Goal: Task Accomplishment & Management: Complete application form

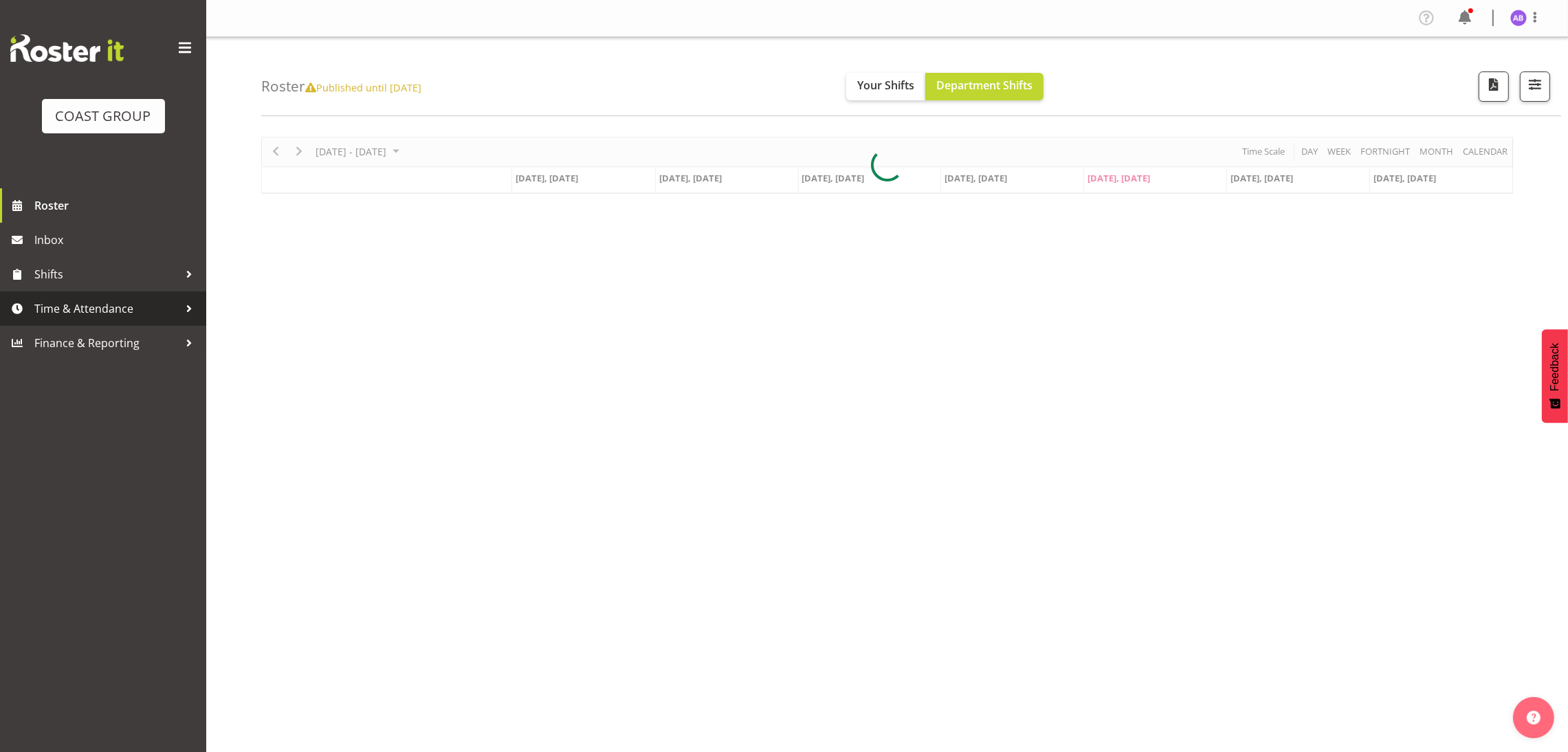
click at [121, 303] on span "Time & Attendance" at bounding box center [106, 308] width 144 height 21
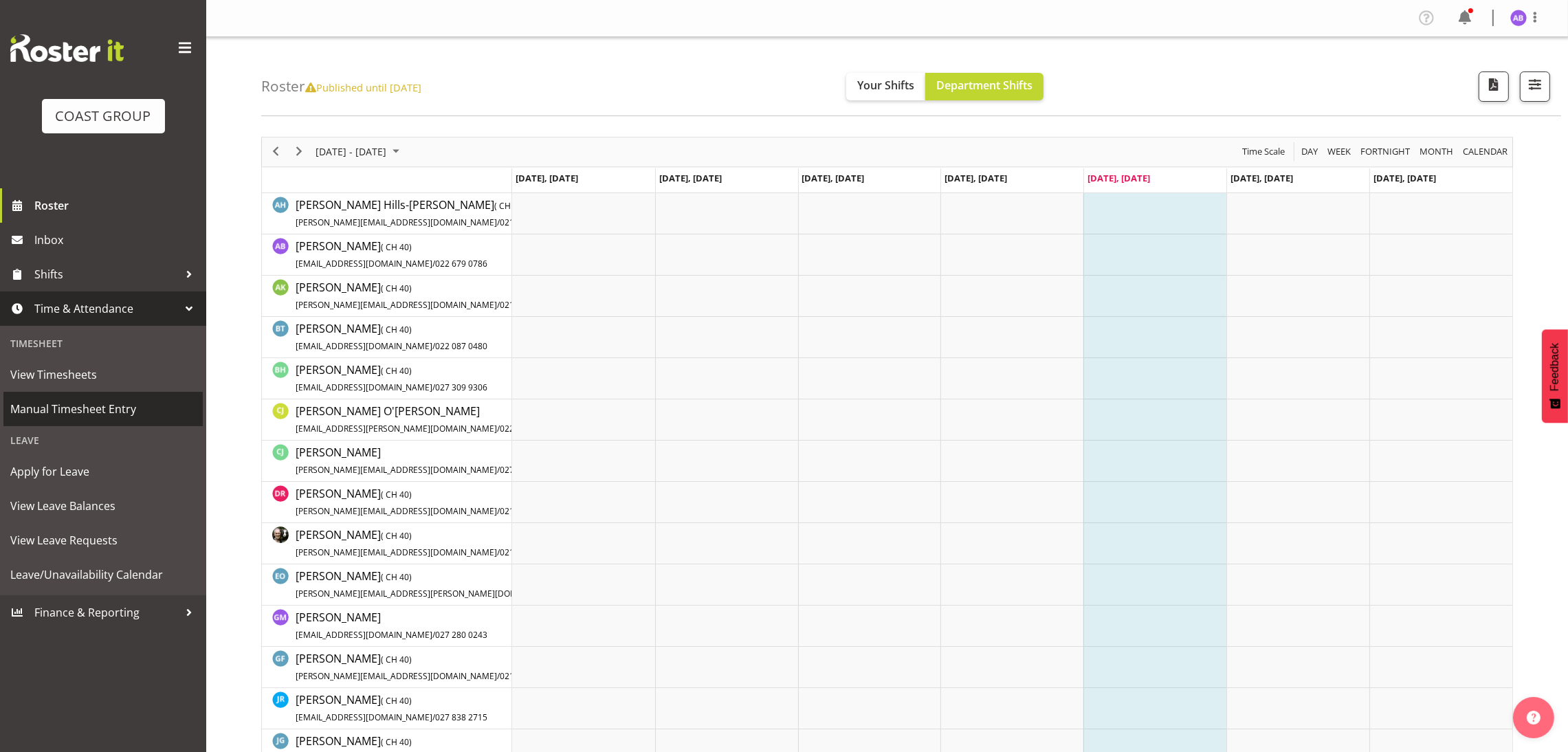
click at [105, 405] on span "Manual Timesheet Entry" at bounding box center [102, 409] width 185 height 21
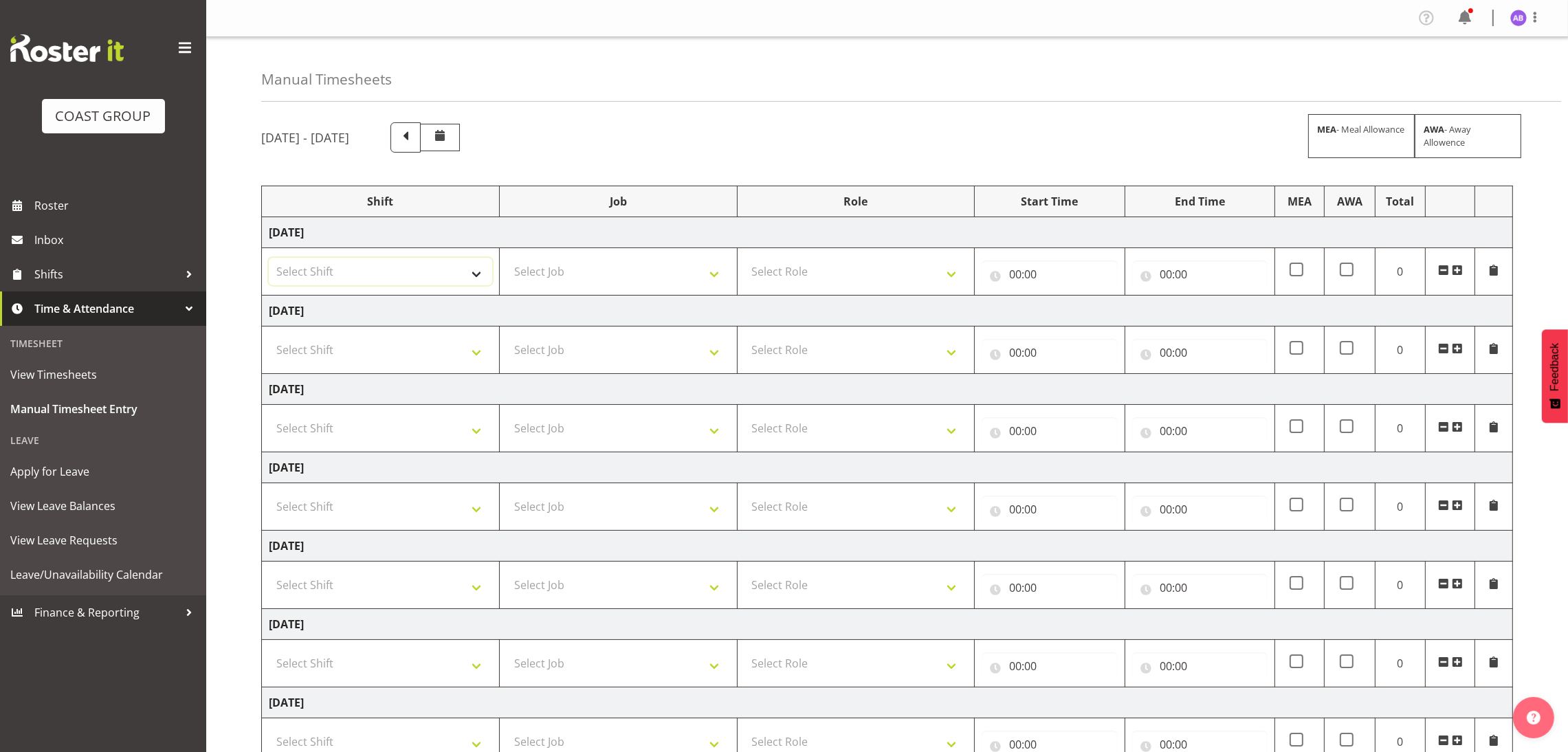
click at [367, 259] on select "Select Shift DW CHC Design Office DW CHC General Work Aug DW CHC General Work D…" at bounding box center [380, 272] width 224 height 28
select select "1512"
click at [269, 259] on select "Select Shift DW CHC Design Office DW CHC General Work Aug DW CHC General Work D…" at bounding box center [380, 272] width 224 height 28
click at [573, 260] on select "Select Job 1 Carlton Events 1 Carlton Hamilton 1 Carlton Wellington 1 EHS WAREH…" at bounding box center [618, 272] width 224 height 28
select select "624"
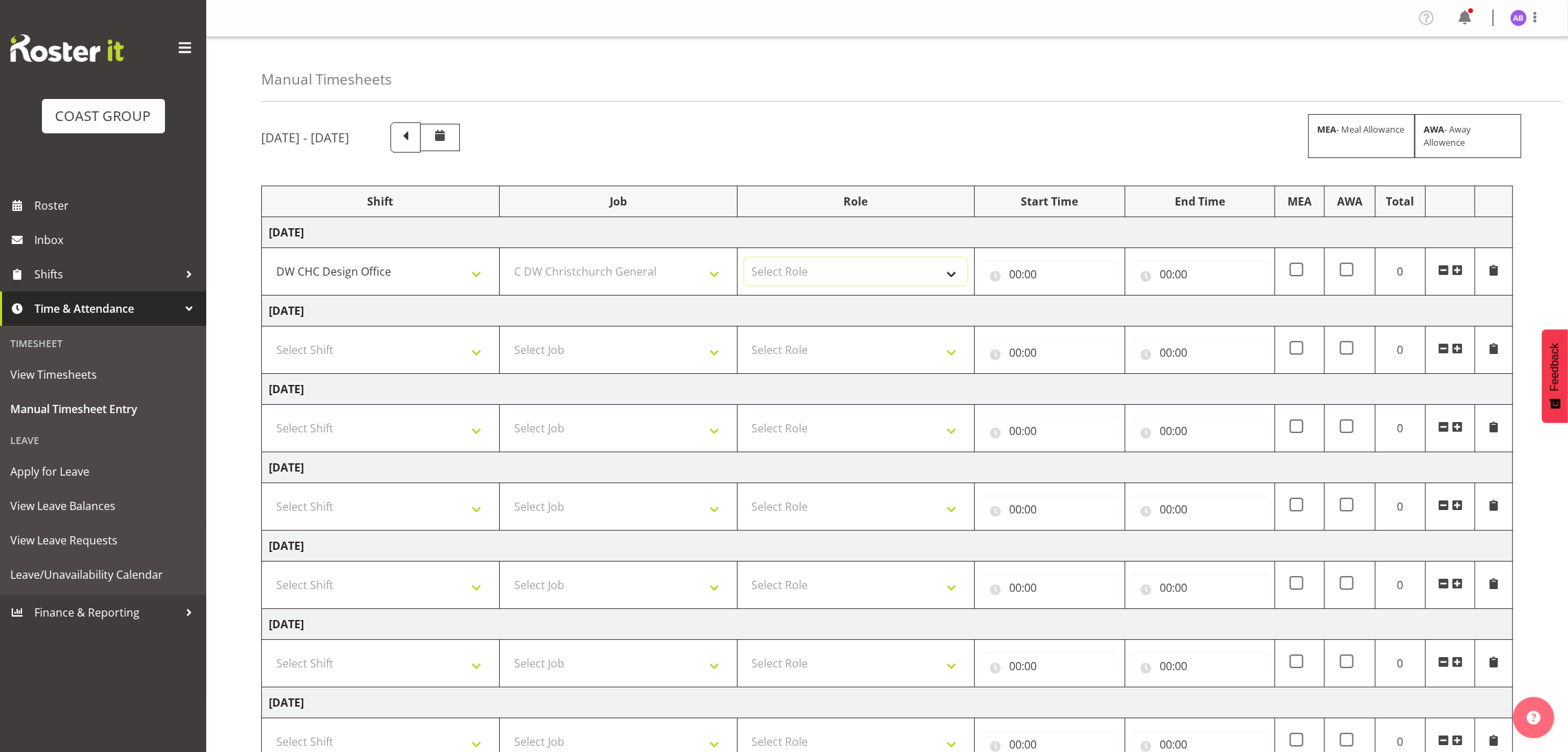
click at [840, 265] on select "Select Role DESIGNER Designer" at bounding box center [855, 272] width 224 height 28
select select "215"
click at [744, 259] on select "Select Role DESIGNER Designer" at bounding box center [855, 272] width 224 height 28
click at [1022, 269] on input "00:00" at bounding box center [1049, 274] width 135 height 28
click at [1079, 313] on select "00 01 02 03 04 05 06 07 08 09 10 11 12 13 14 15 16 17 18 19 20 21 22 23" at bounding box center [1075, 310] width 31 height 28
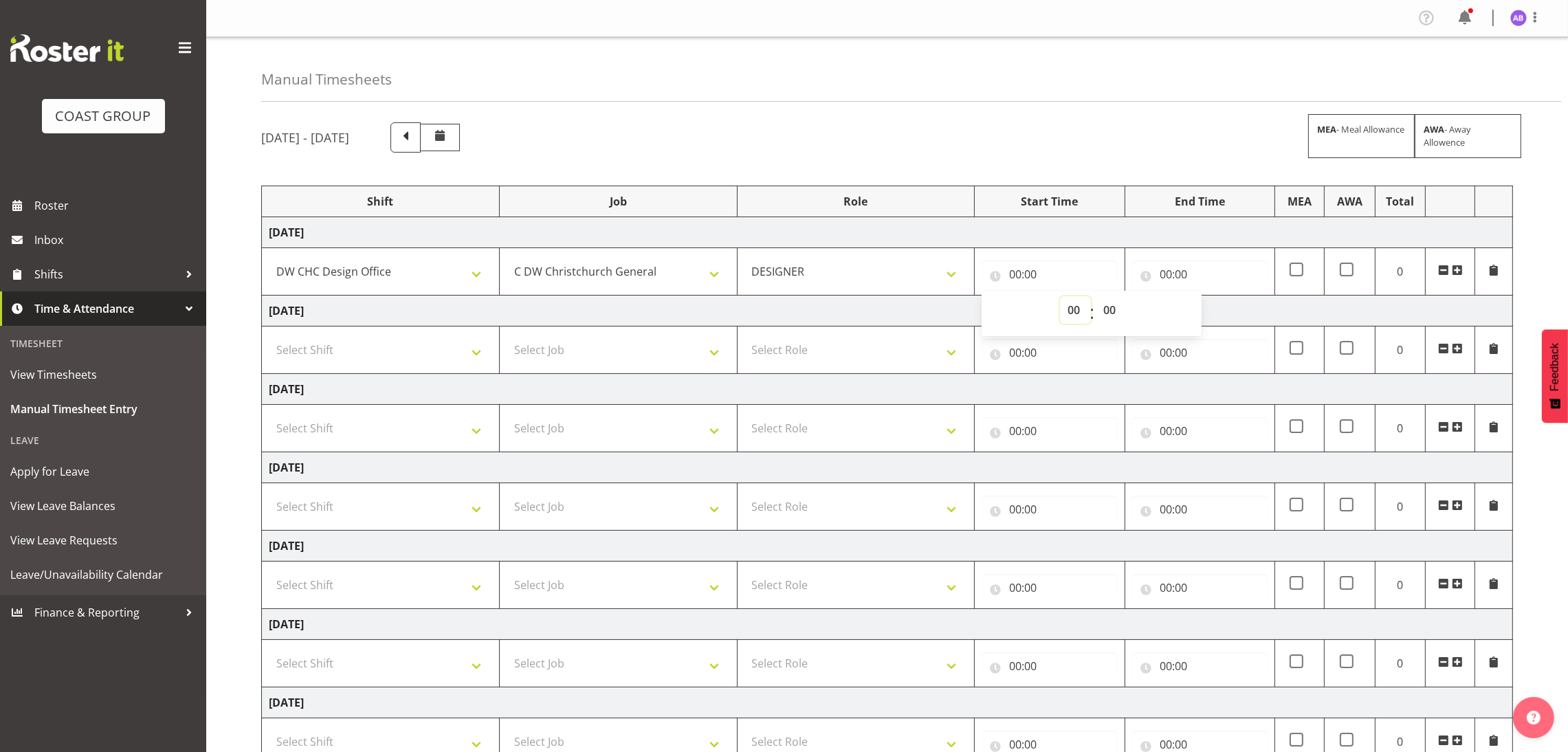
select select "8"
click at [1060, 298] on select "00 01 02 03 04 05 06 07 08 09 10 11 12 13 14 15 16 17 18 19 20 21 22 23" at bounding box center [1075, 310] width 31 height 28
type input "08:00"
click at [1168, 269] on input "00:00" at bounding box center [1199, 274] width 135 height 28
click at [1215, 308] on select "00 01 02 03 04 05 06 07 08 09 10 11 12 13 14 15 16 17 18 19 20 21 22 23" at bounding box center [1225, 310] width 31 height 28
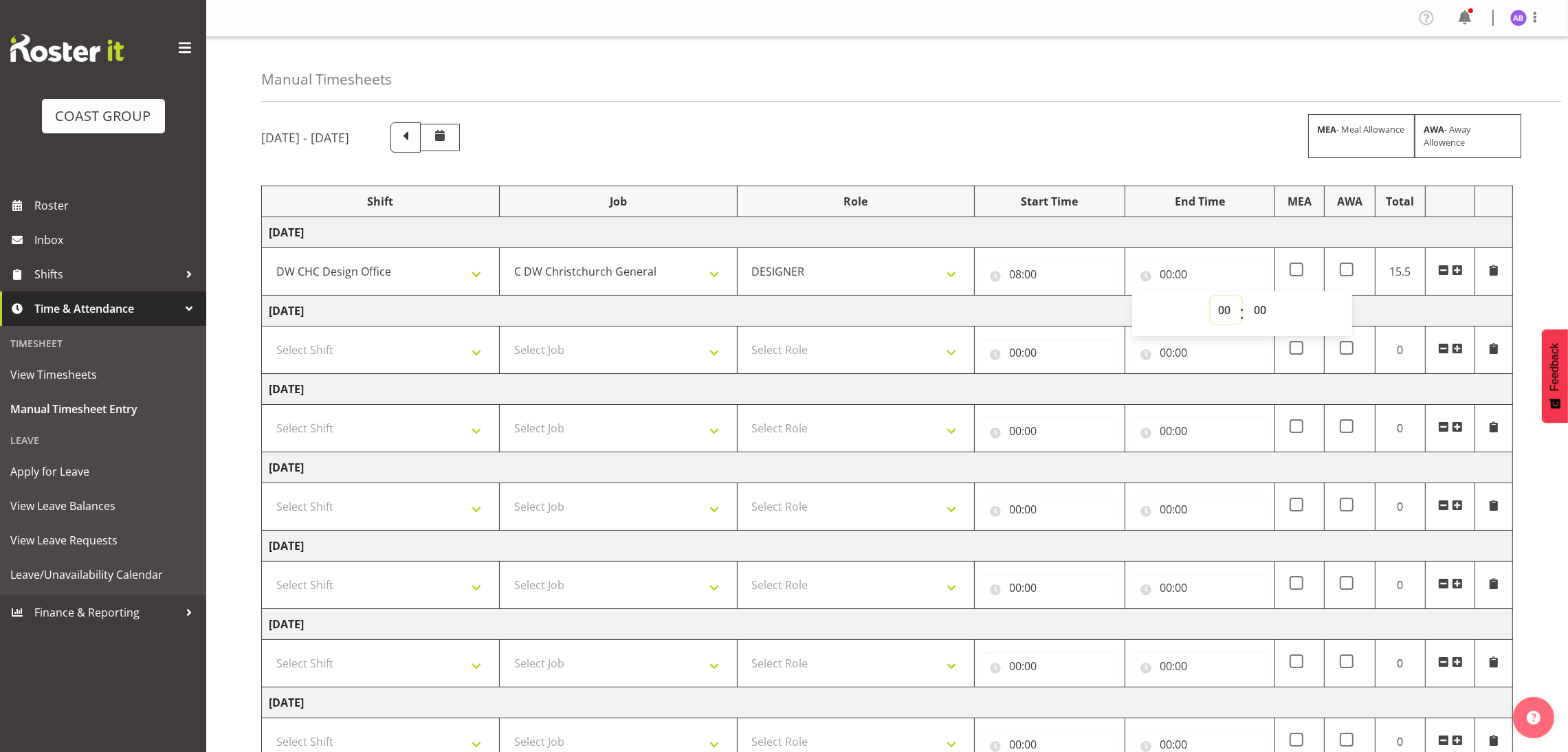
select select "16"
click at [1210, 298] on select "00 01 02 03 04 05 06 07 08 09 10 11 12 13 14 15 16 17 18 19 20 21 22 23" at bounding box center [1225, 310] width 31 height 28
type input "16:00"
click at [1272, 319] on select "00 01 02 03 04 05 06 07 08 09 10 11 12 13 14 15 16 17 18 19 20 21 22 23 24 25 2…" at bounding box center [1261, 310] width 31 height 28
select select "30"
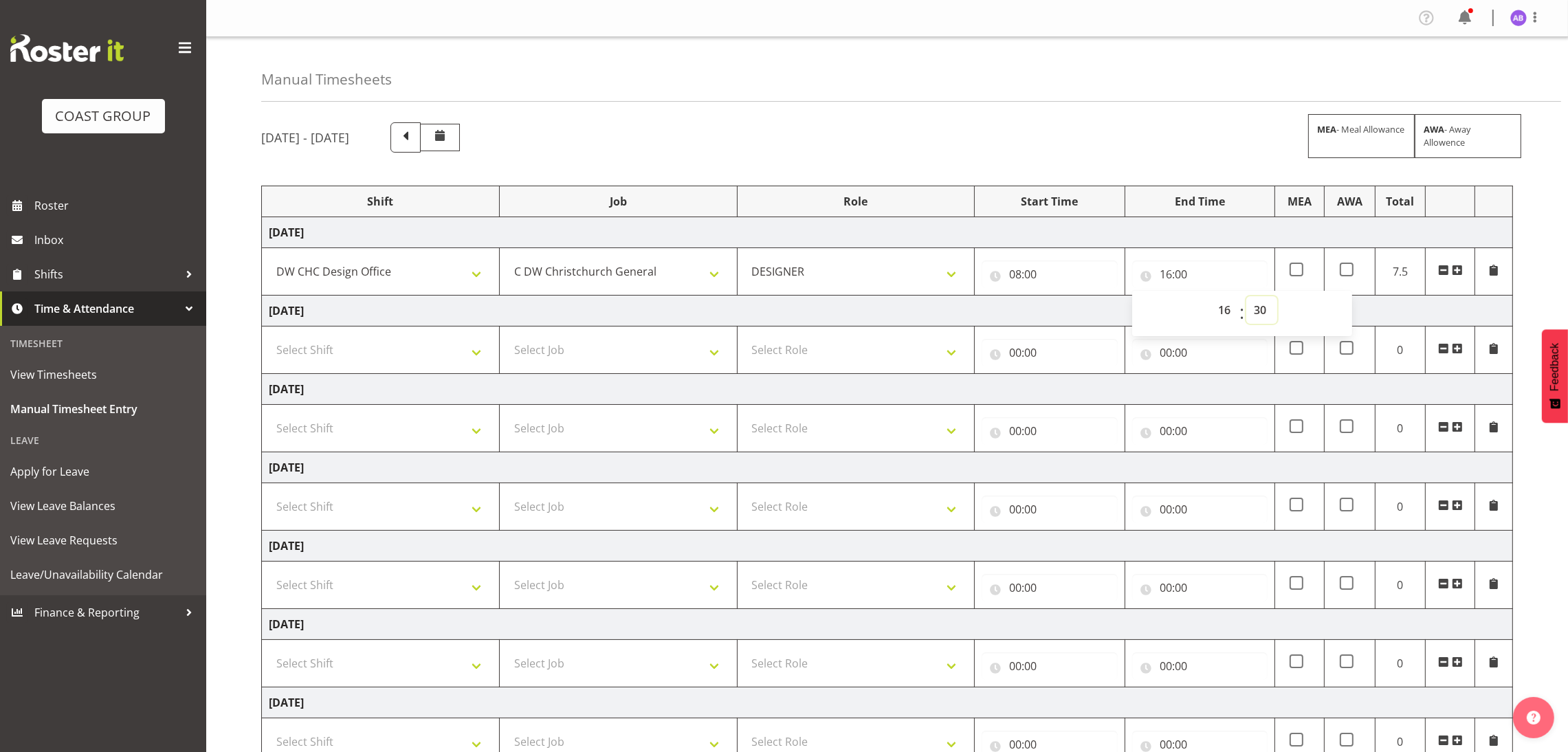
click at [1247, 298] on select "00 01 02 03 04 05 06 07 08 09 10 11 12 13 14 15 16 17 18 19 20 21 22 23 24 25 2…" at bounding box center [1261, 310] width 31 height 28
type input "16:30"
click at [397, 344] on select "Select Shift DW CHC Design Office DW CHC General Work Aug DW CHC General Work D…" at bounding box center [380, 350] width 224 height 28
select select "1512"
click at [269, 337] on select "Select Shift DW CHC Design Office DW CHC General Work Aug DW CHC General Work D…" at bounding box center [380, 350] width 224 height 28
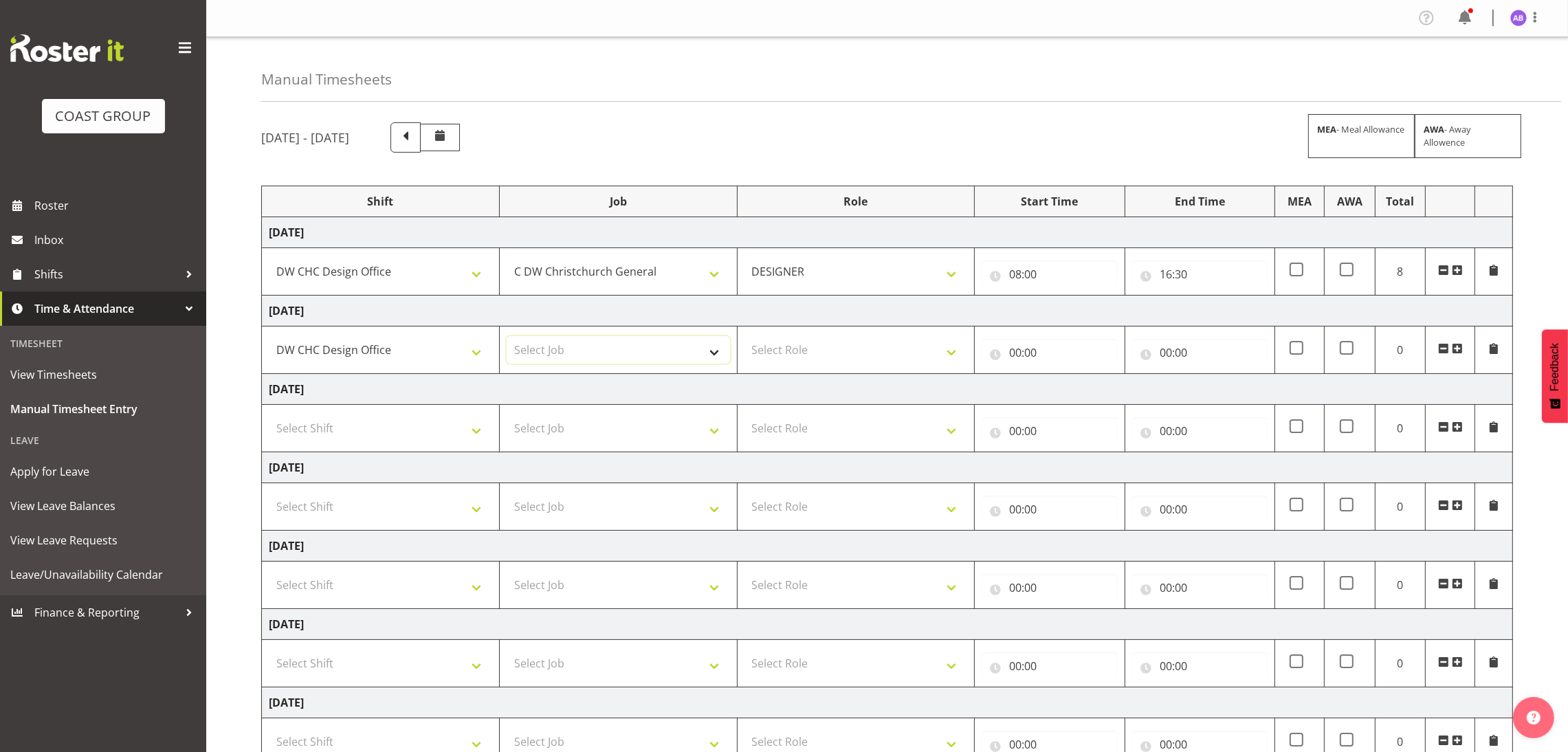
click at [562, 355] on select "Select Job 1 Carlton Events 1 Carlton Hamilton 1 Carlton Wellington 1 EHS WAREH…" at bounding box center [618, 350] width 224 height 28
select select "624"
click at [855, 356] on select "Select Role DESIGNER Designer" at bounding box center [855, 350] width 224 height 28
select select "215"
click at [744, 337] on select "Select Role DESIGNER Designer" at bounding box center [855, 350] width 224 height 28
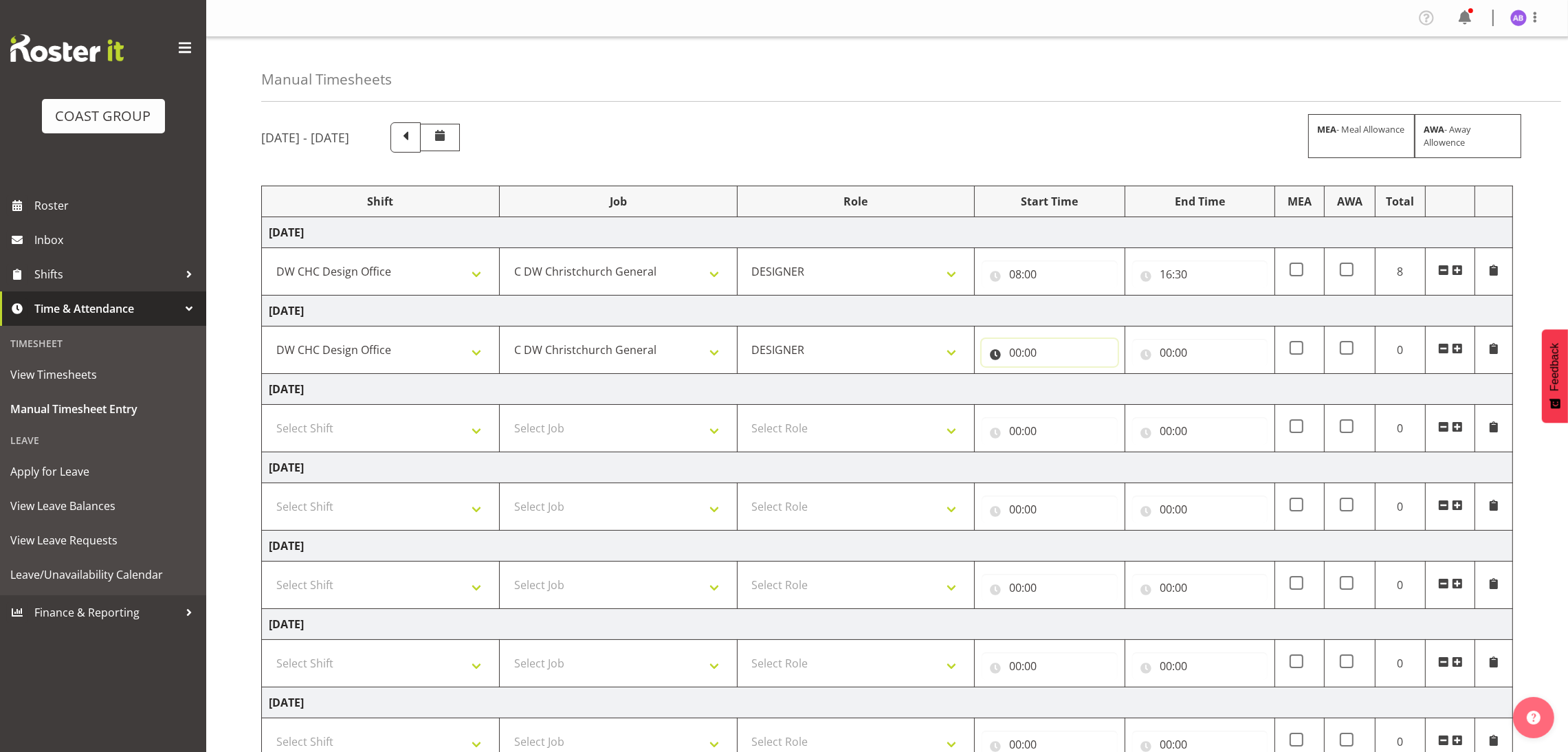
click at [1028, 342] on input "00:00" at bounding box center [1049, 353] width 135 height 28
click at [1071, 387] on select "00 01 02 03 04 05 06 07 08 09 10 11 12 13 14 15 16 17 18 19 20 21 22 23" at bounding box center [1075, 388] width 31 height 28
select select "8"
click at [1060, 376] on select "00 01 02 03 04 05 06 07 08 09 10 11 12 13 14 15 16 17 18 19 20 21 22 23" at bounding box center [1075, 388] width 31 height 28
type input "08:00"
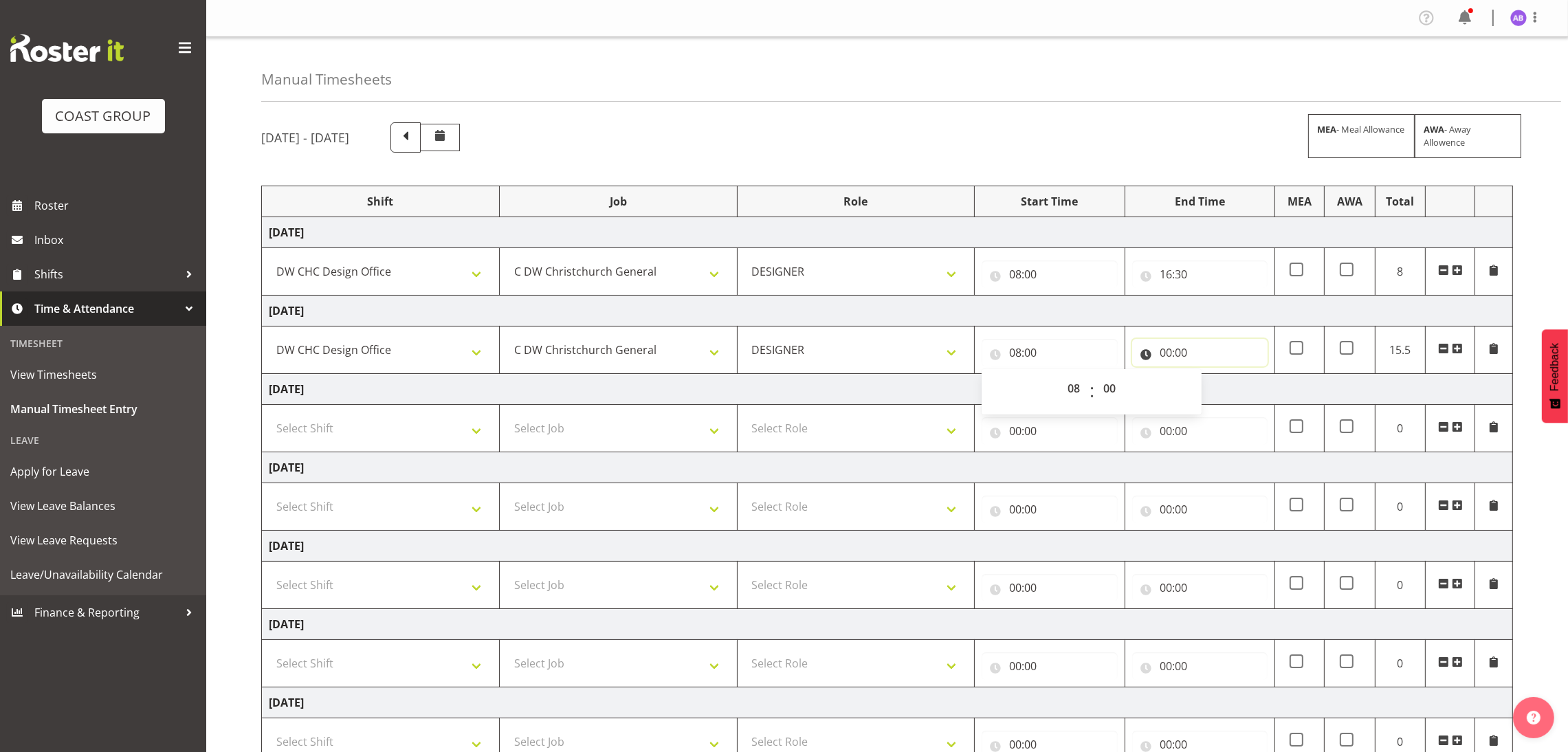
drag, startPoint x: 1154, startPoint y: 344, endPoint x: 1165, endPoint y: 365, distance: 23.7
click at [1156, 344] on input "00:00" at bounding box center [1199, 353] width 135 height 28
click at [1220, 393] on select "00 01 02 03 04 05 06 07 08 09 10 11 12 13 14 15 16 17 18 19 20 21 22 23" at bounding box center [1225, 388] width 31 height 28
select select "16"
click at [1210, 376] on select "00 01 02 03 04 05 06 07 08 09 10 11 12 13 14 15 16 17 18 19 20 21 22 23" at bounding box center [1225, 388] width 31 height 28
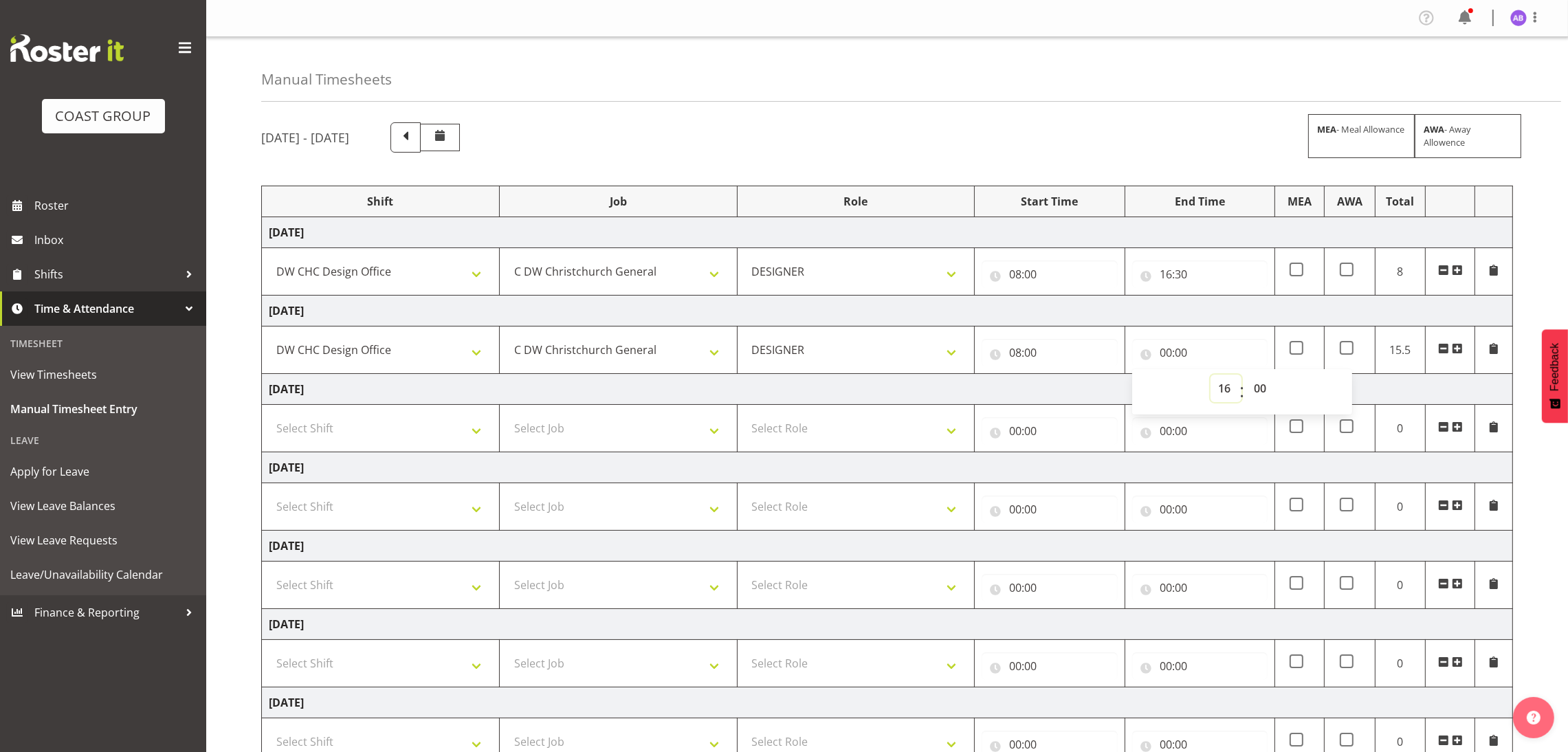
type input "16:00"
drag, startPoint x: 1279, startPoint y: 396, endPoint x: 1269, endPoint y: 393, distance: 10.4
click at [1276, 396] on div "00 01 02 03 04 05 06 07 08 09 10 11 12 13 14 15 16 17 18 19 20 21 22 23 : 00 01…" at bounding box center [1242, 391] width 220 height 34
click at [1268, 393] on select "00 01 02 03 04 05 06 07 08 09 10 11 12 13 14 15 16 17 18 19 20 21 22 23 24 25 2…" at bounding box center [1261, 388] width 31 height 28
select select "30"
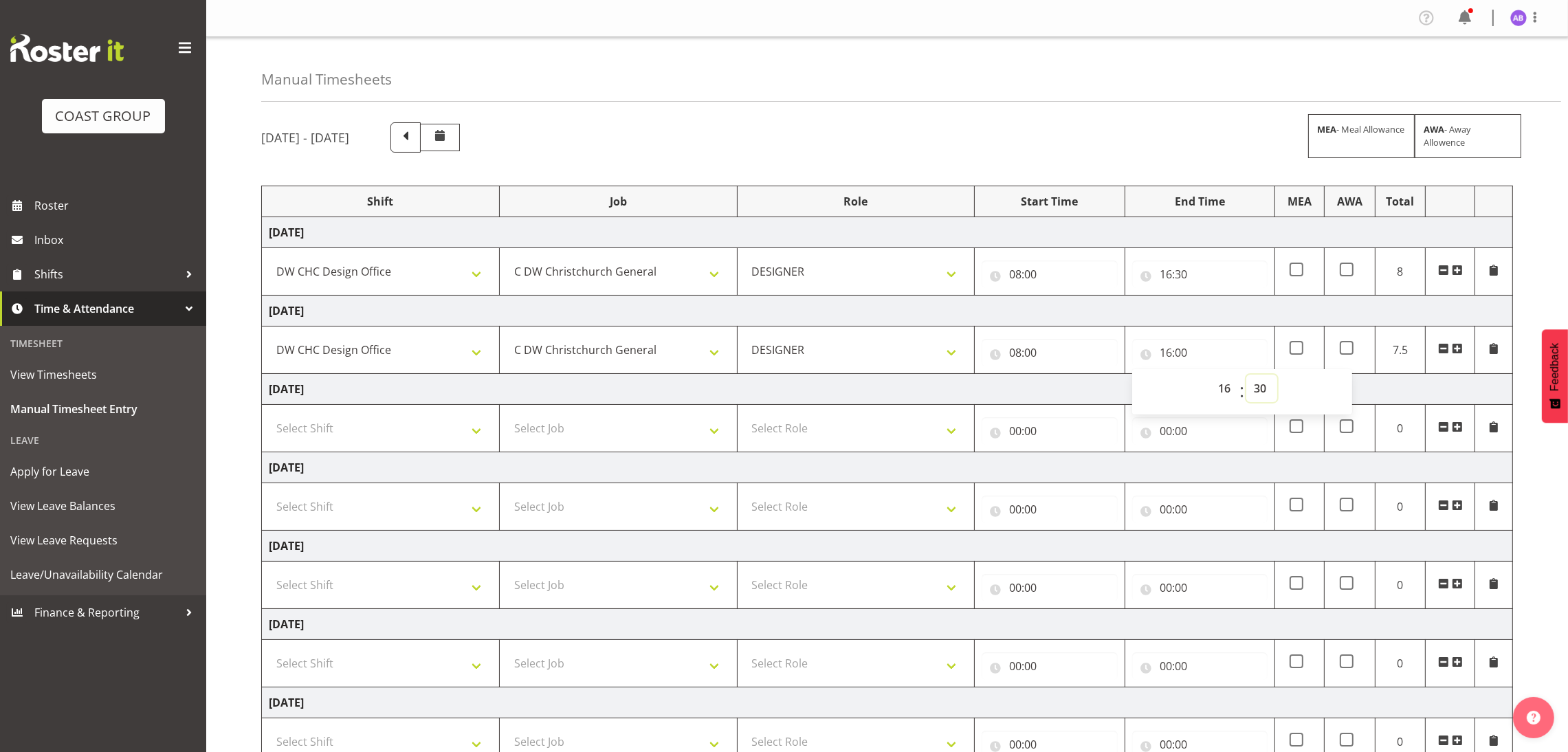
click at [1247, 376] on select "00 01 02 03 04 05 06 07 08 09 10 11 12 13 14 15 16 17 18 19 20 21 22 23 24 25 2…" at bounding box center [1261, 388] width 31 height 28
type input "16:30"
click at [431, 423] on select "Select Shift DW CHC Design Office DW CHC General Work Aug DW CHC General Work D…" at bounding box center [380, 429] width 224 height 28
select select "1512"
click at [269, 416] on select "Select Shift DW CHC Design Office DW CHC General Work Aug DW CHC General Work D…" at bounding box center [380, 429] width 224 height 28
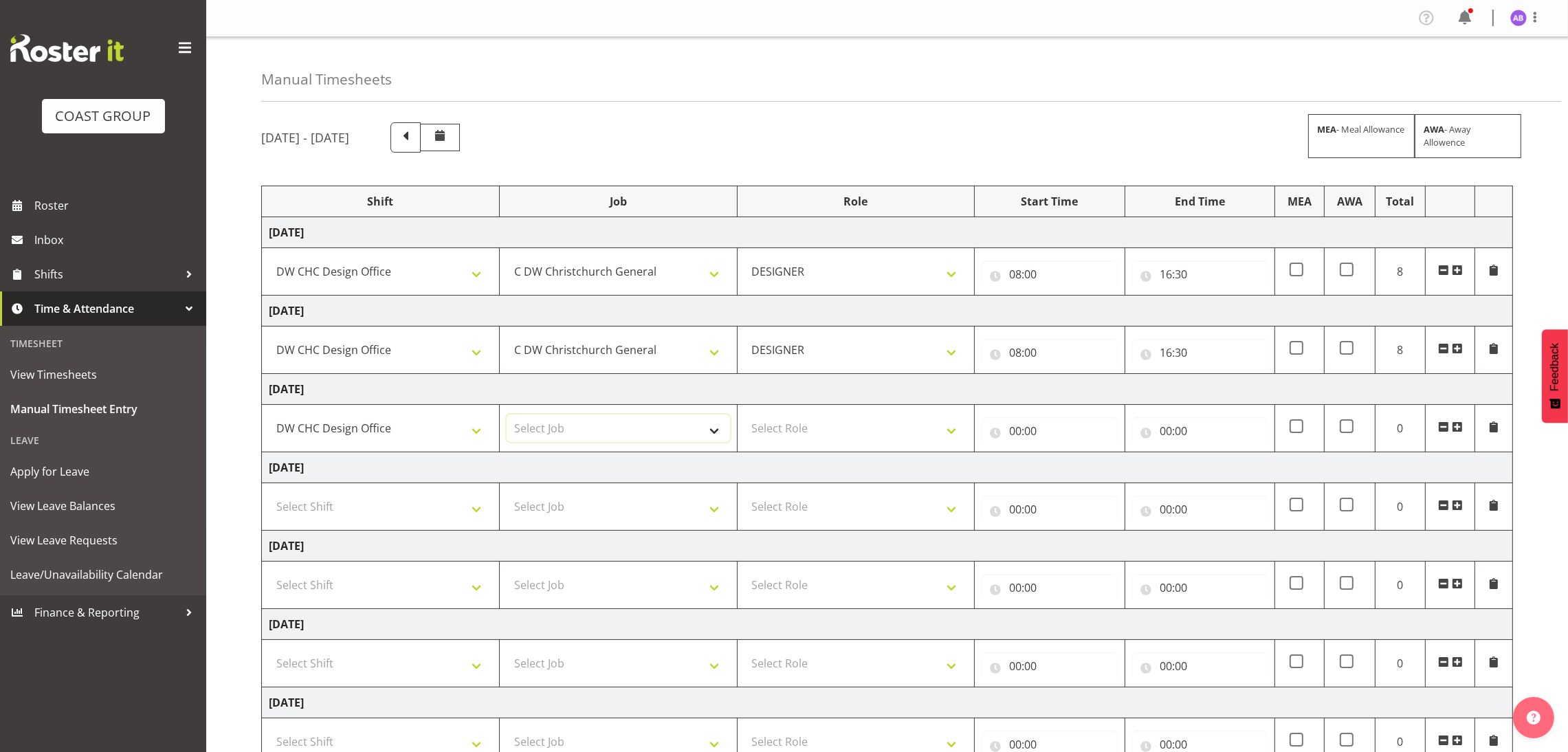
click at [612, 442] on select "Select Job 1 Carlton Events 1 Carlton Hamilton 1 Carlton Wellington 1 EHS WAREH…" at bounding box center [618, 429] width 224 height 28
select select "624"
click at [840, 420] on select "Select Role DESIGNER Designer" at bounding box center [855, 429] width 224 height 28
select select "215"
click at [744, 416] on select "Select Role DESIGNER Designer" at bounding box center [855, 429] width 224 height 28
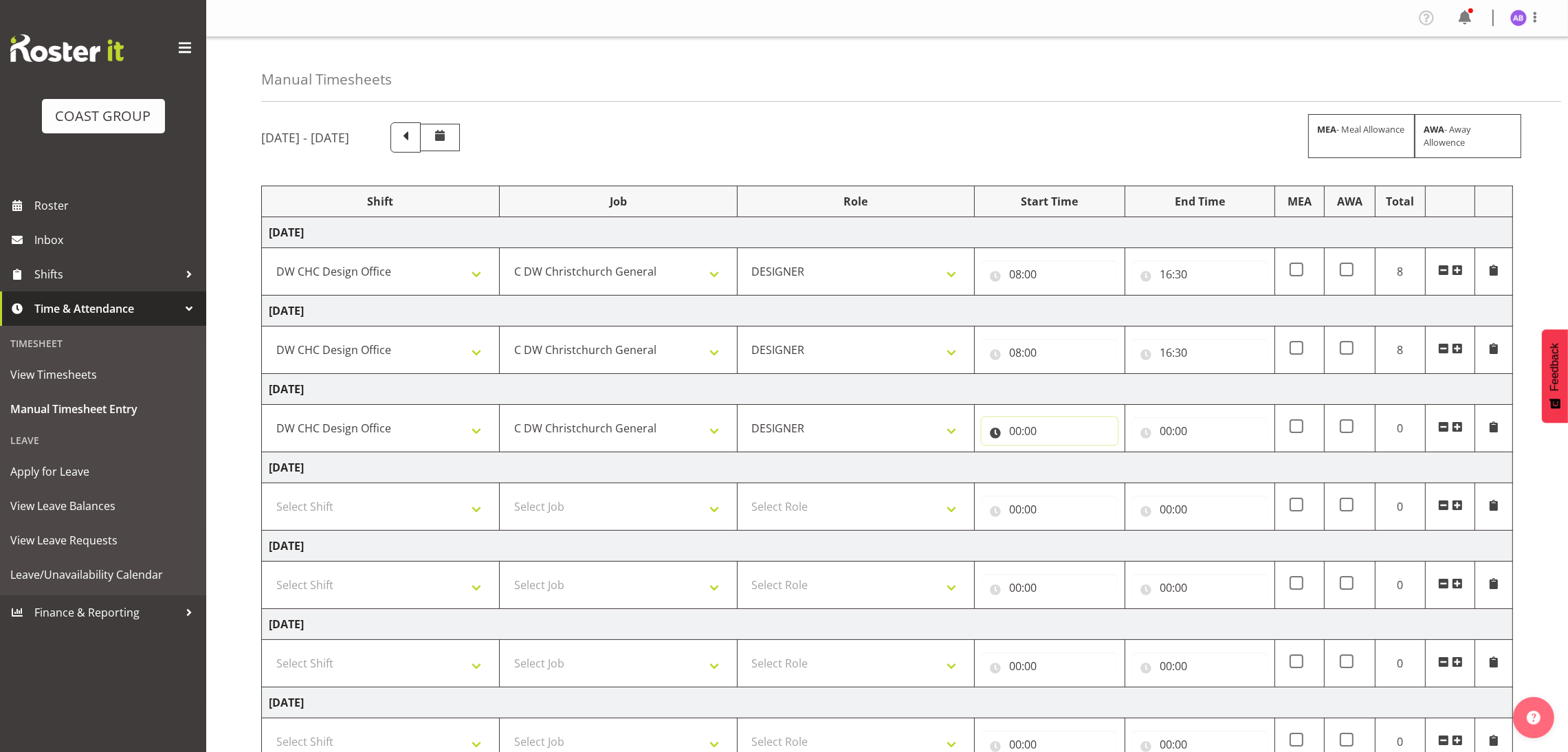
click at [1095, 419] on input "00:00" at bounding box center [1049, 431] width 135 height 28
click at [1060, 472] on select "00 01 02 03 04 05 06 07 08 09 10 11 12 13 14 15 16 17 18 19 20 21 22 23" at bounding box center [1075, 467] width 31 height 28
select select "7"
click at [1060, 454] on select "00 01 02 03 04 05 06 07 08 09 10 11 12 13 14 15 16 17 18 19 20 21 22 23" at bounding box center [1075, 467] width 31 height 28
type input "07:00"
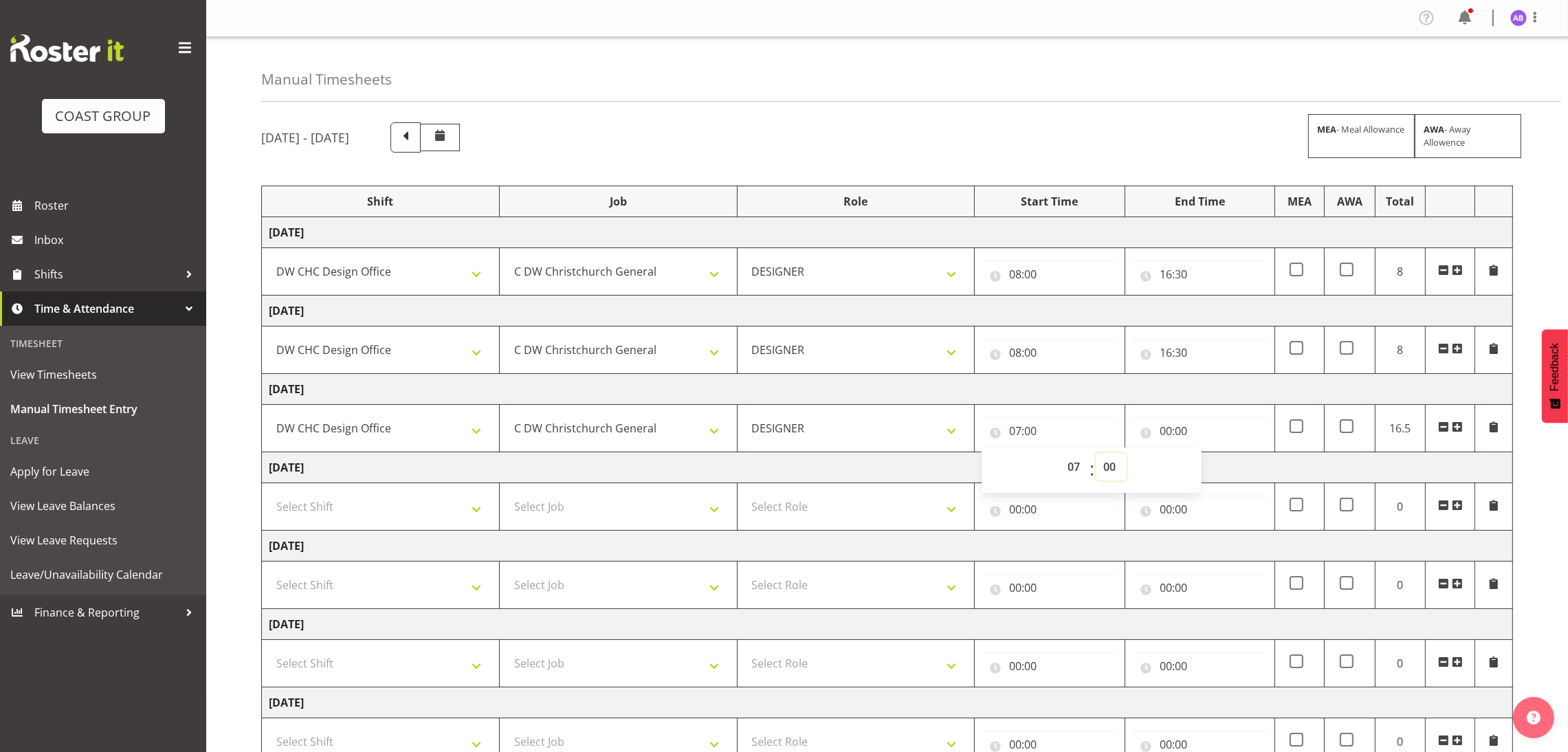
click at [1118, 459] on select "00 01 02 03 04 05 06 07 08 09 10 11 12 13 14 15 16 17 18 19 20 21 22 23 24 25 2…" at bounding box center [1111, 467] width 31 height 28
select select "45"
click at [1096, 454] on select "00 01 02 03 04 05 06 07 08 09 10 11 12 13 14 15 16 17 18 19 20 21 22 23 24 25 2…" at bounding box center [1111, 467] width 31 height 28
type input "07:45"
click at [1222, 438] on input "00:00" at bounding box center [1199, 431] width 135 height 28
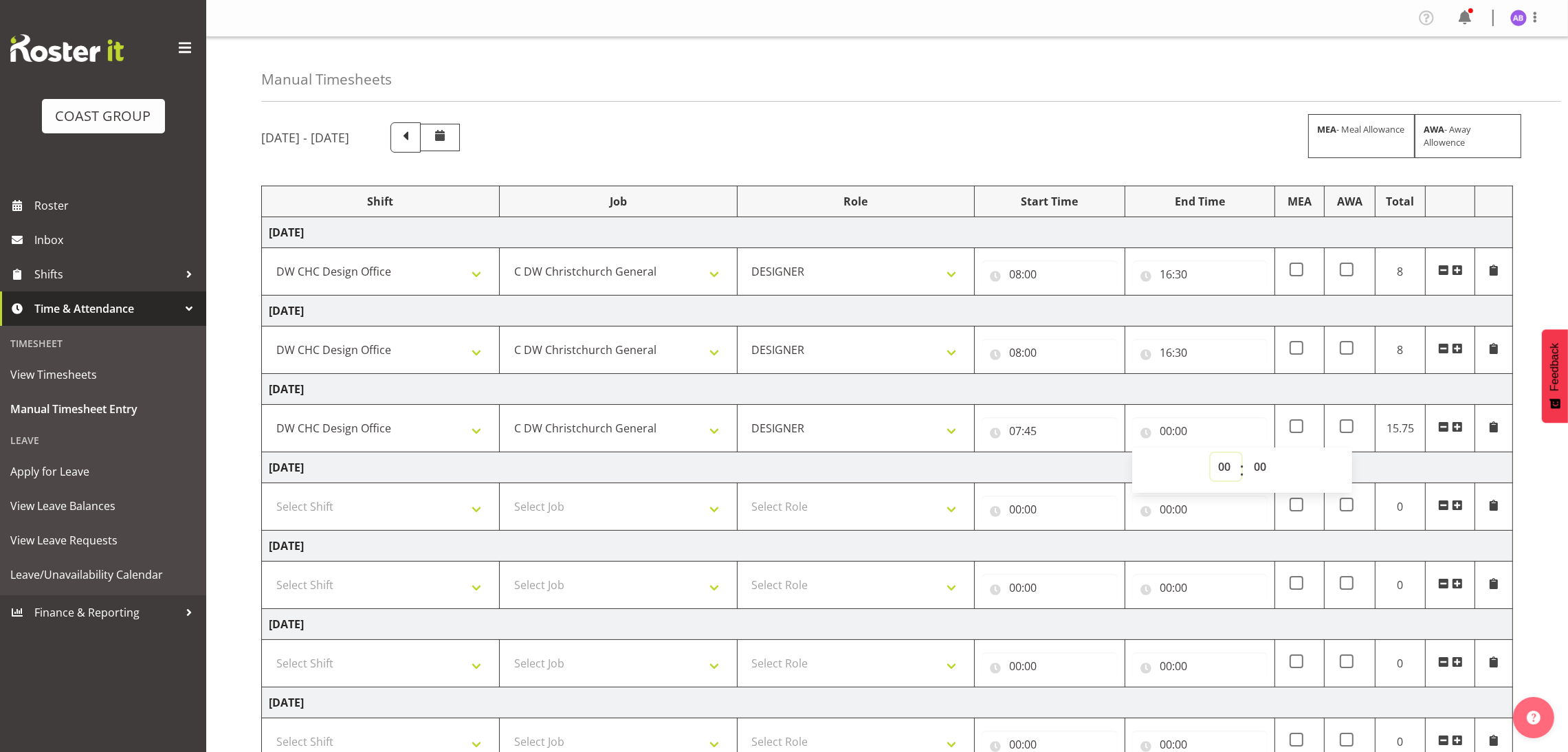
click at [1212, 466] on select "00 01 02 03 04 05 06 07 08 09 10 11 12 13 14 15 16 17 18 19 20 21 22 23" at bounding box center [1225, 467] width 31 height 28
select select "16"
click at [1210, 454] on select "00 01 02 03 04 05 06 07 08 09 10 11 12 13 14 15 16 17 18 19 20 21 22 23" at bounding box center [1225, 467] width 31 height 28
type input "16:00"
click at [1181, 419] on input "16:00" at bounding box center [1199, 431] width 135 height 28
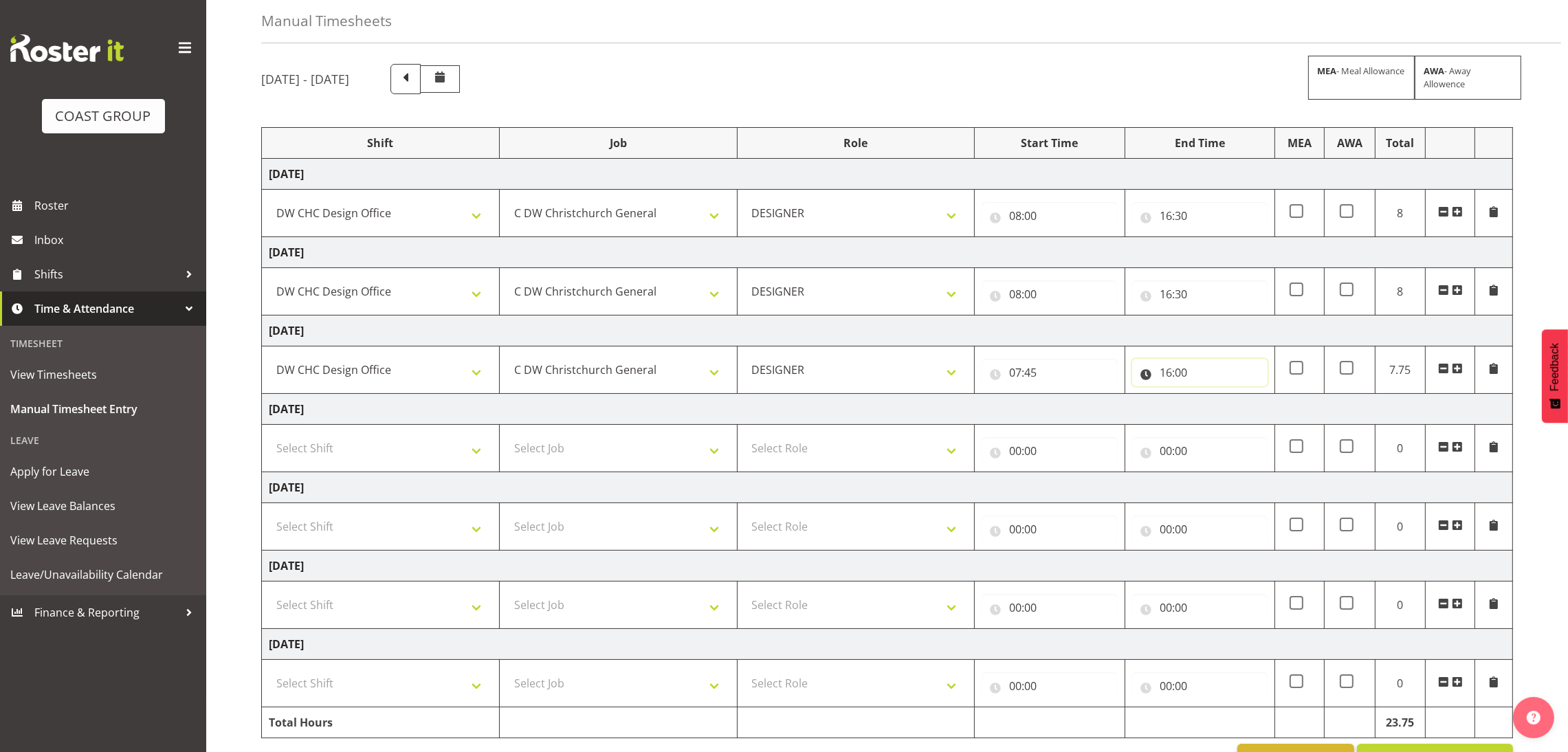
scroll to position [108, 0]
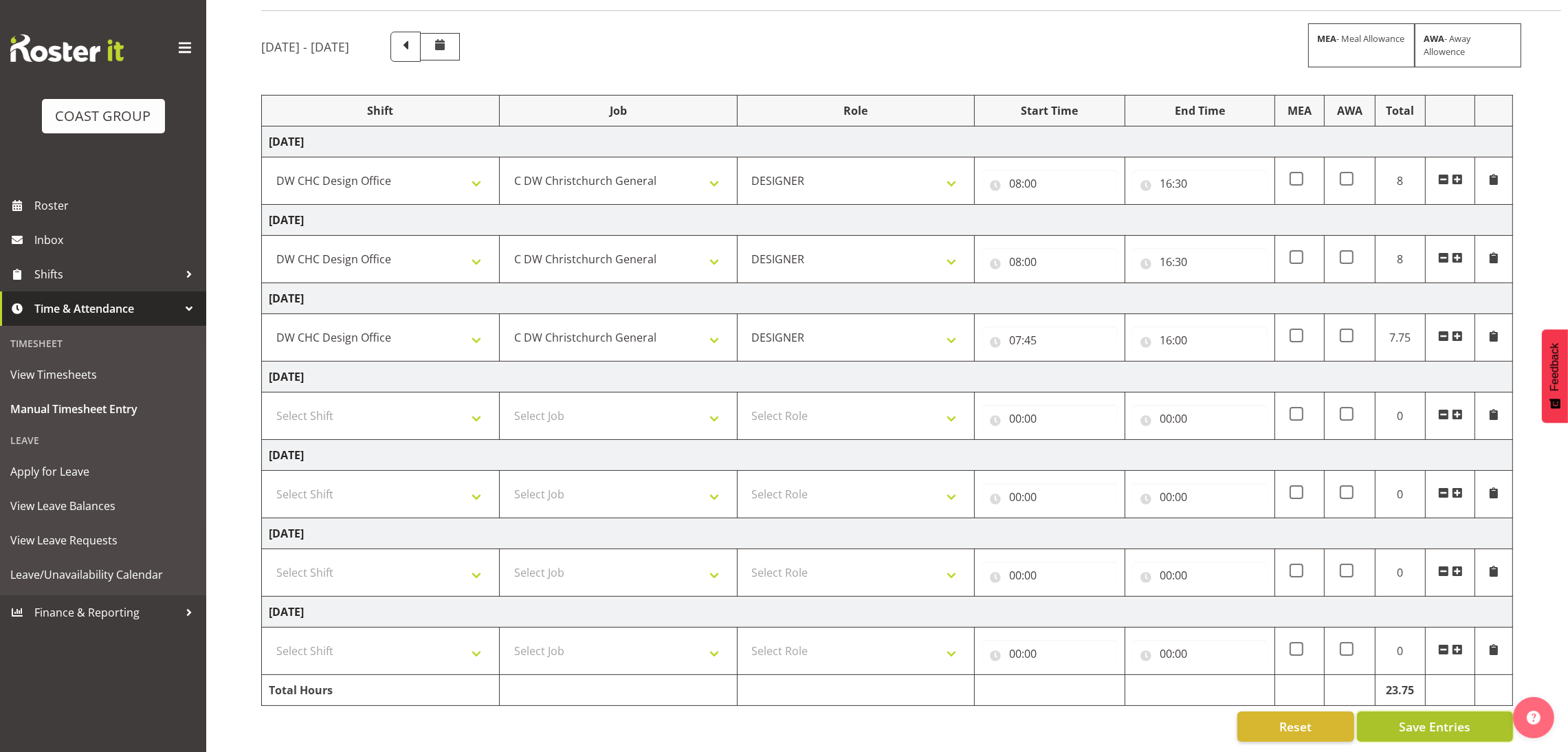
click at [1432, 718] on span "Save Entries" at bounding box center [1435, 726] width 72 height 18
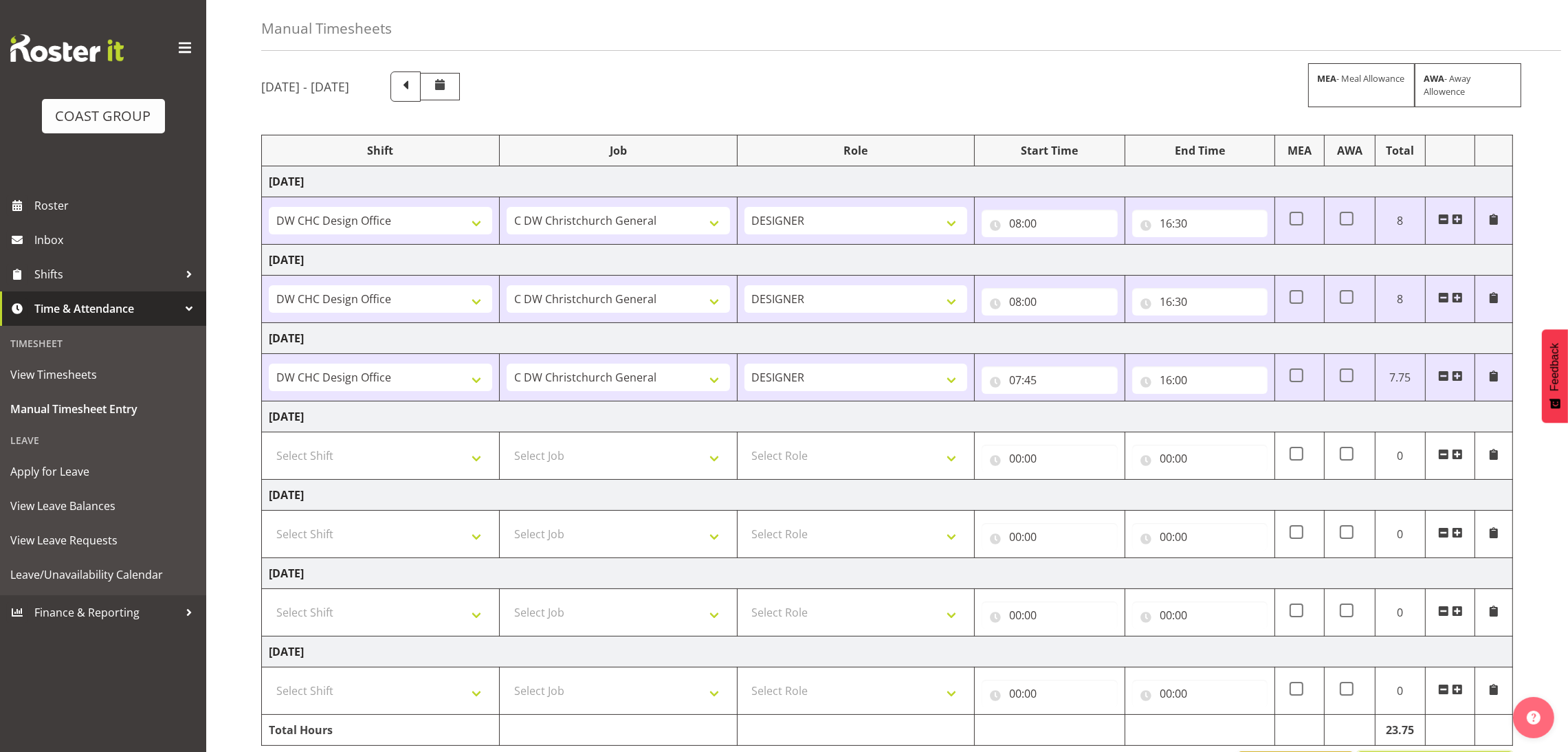
scroll to position [0, 0]
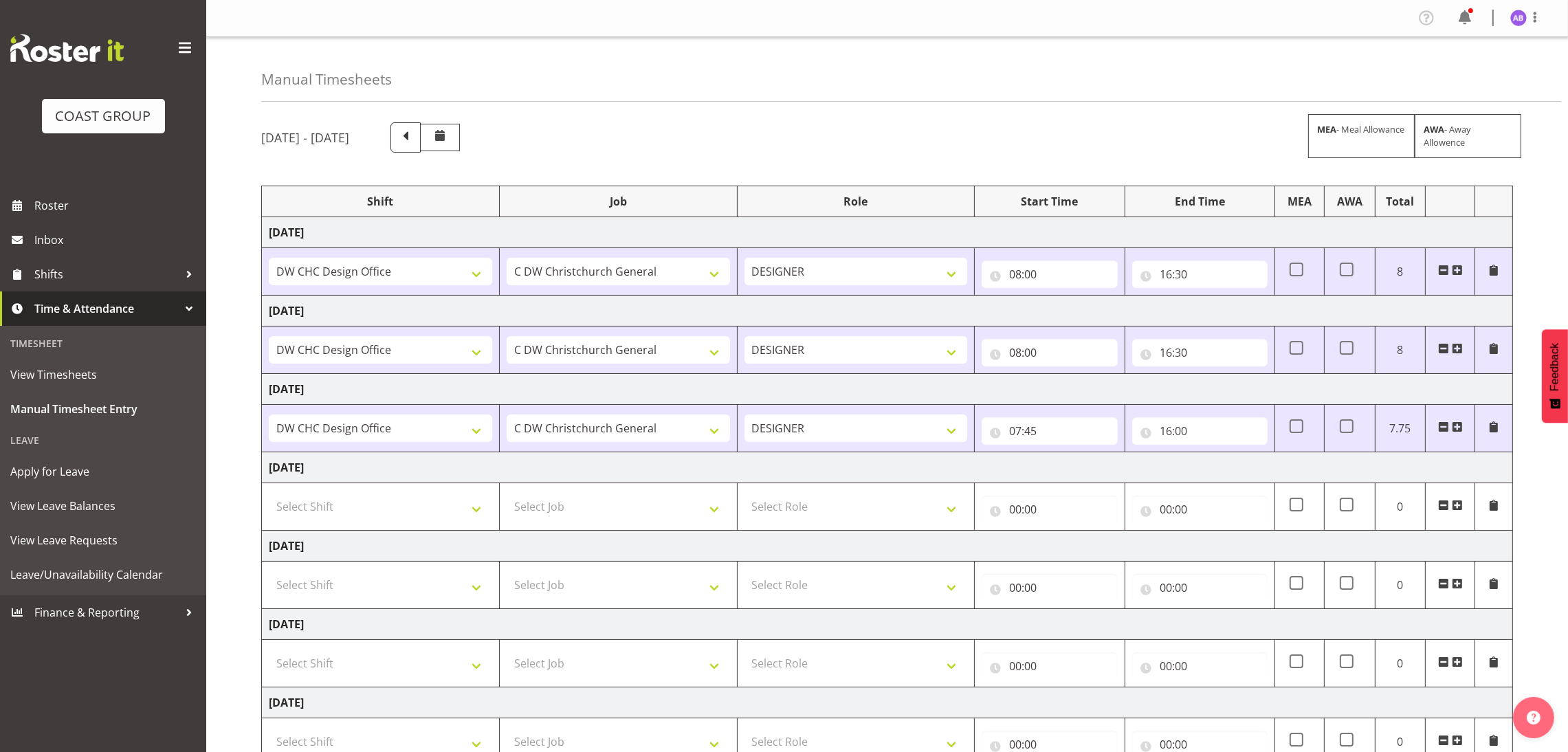
click at [1544, 33] on div "Profile Log Out" at bounding box center [887, 19] width 1362 height 37
click at [1541, 24] on span at bounding box center [1534, 17] width 17 height 17
click at [1513, 74] on link "Log Out" at bounding box center [1477, 72] width 132 height 25
